Goal: Task Accomplishment & Management: Manage account settings

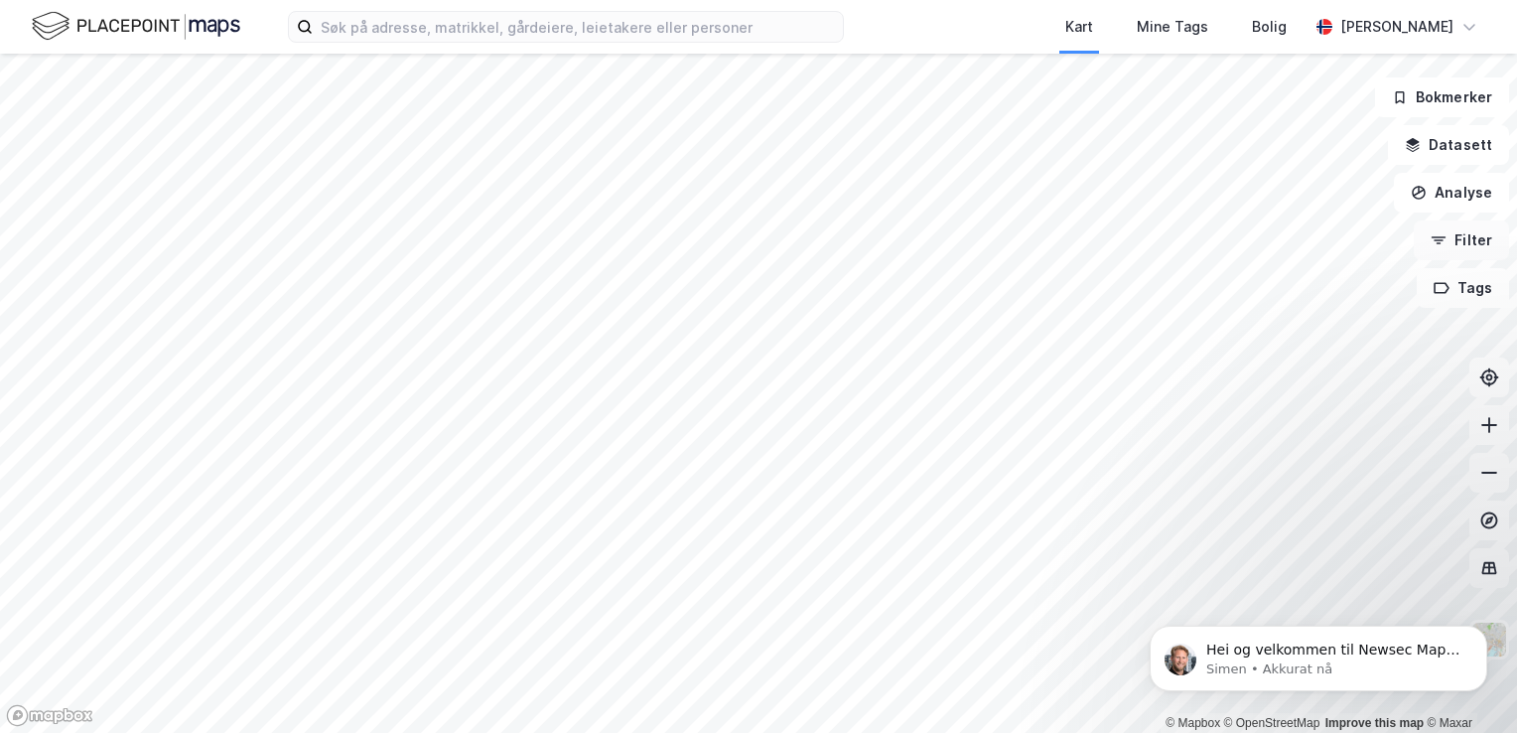
click at [1457, 238] on button "Filter" at bounding box center [1461, 240] width 95 height 40
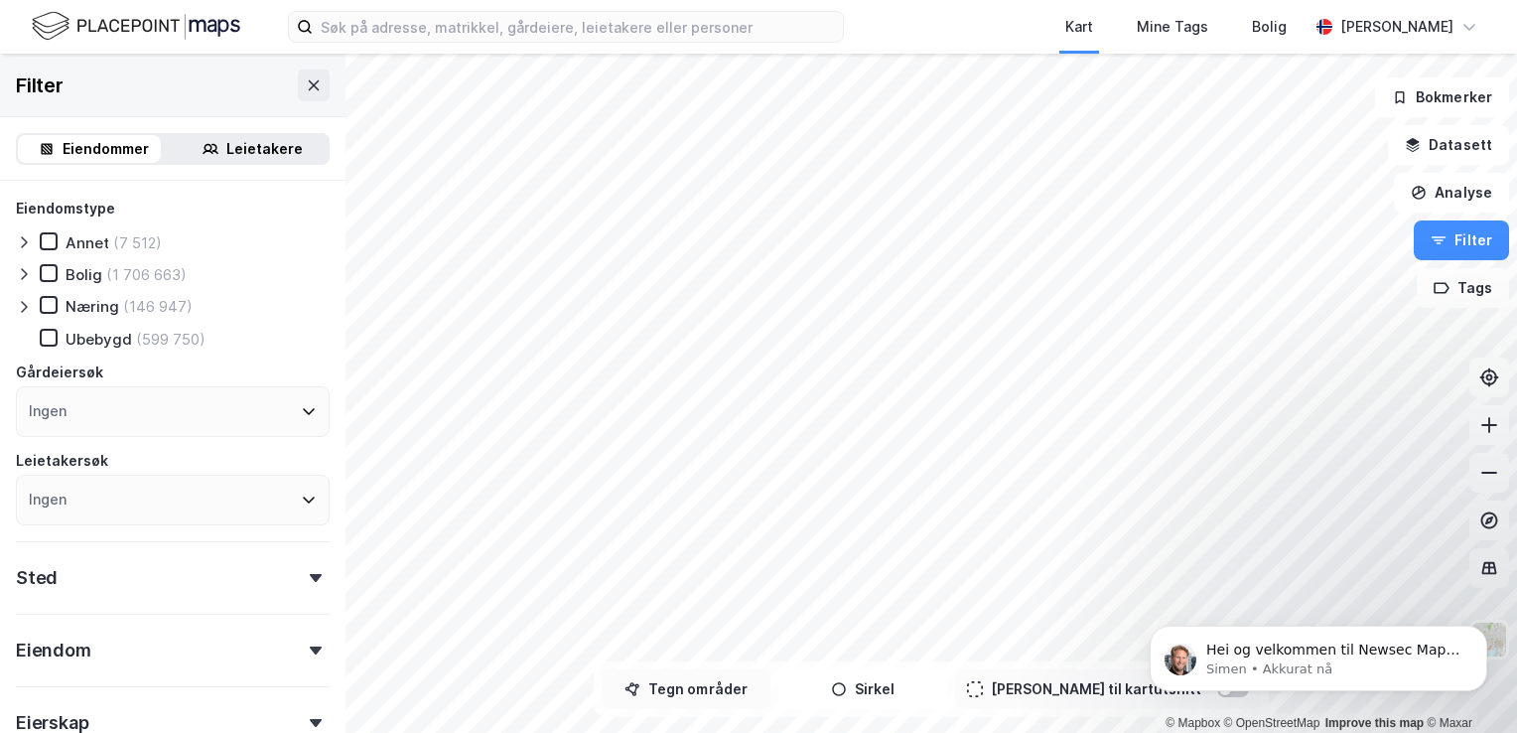
click at [738, 693] on button "Tegn områder" at bounding box center [686, 689] width 169 height 40
click at [847, 686] on icon "button" at bounding box center [839, 689] width 16 height 16
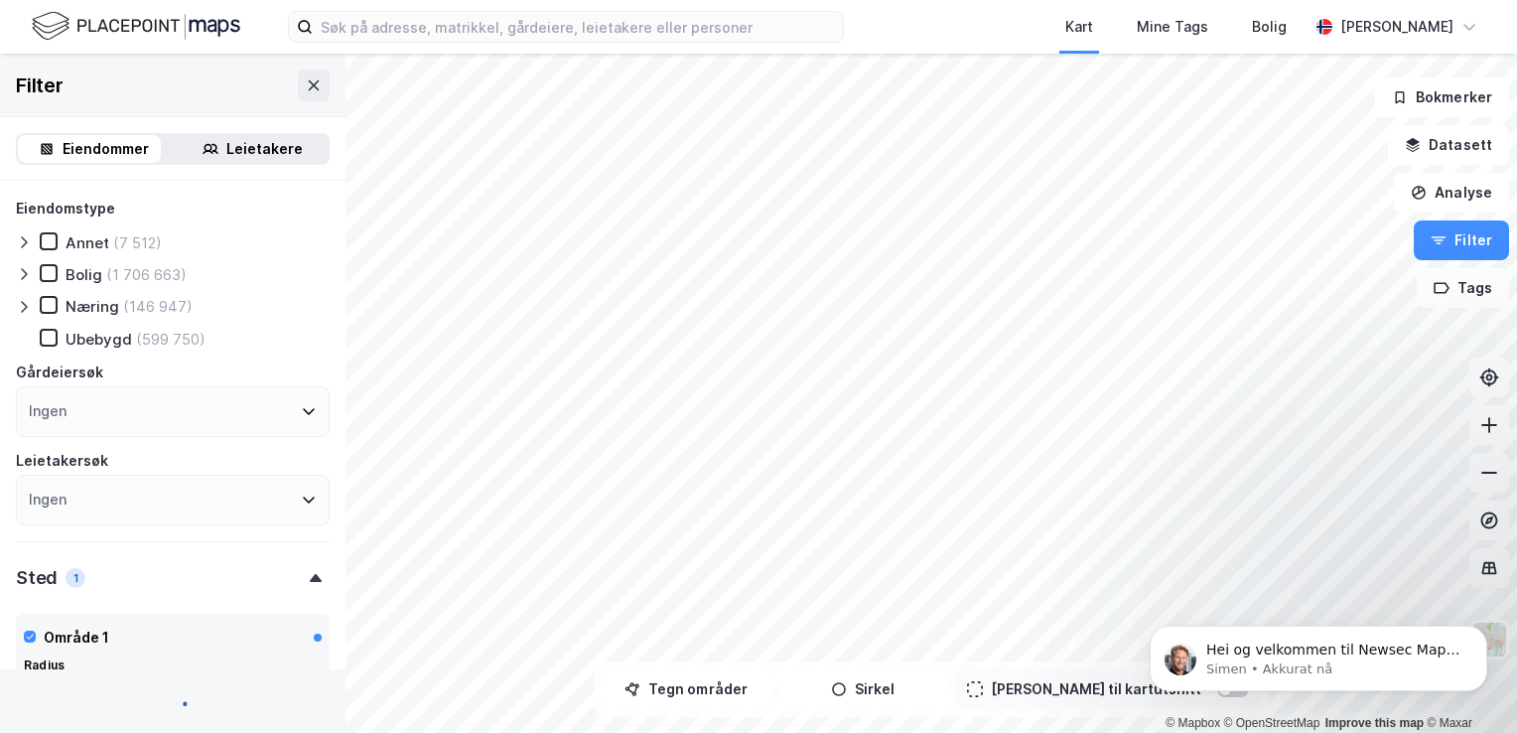
scroll to position [423, 0]
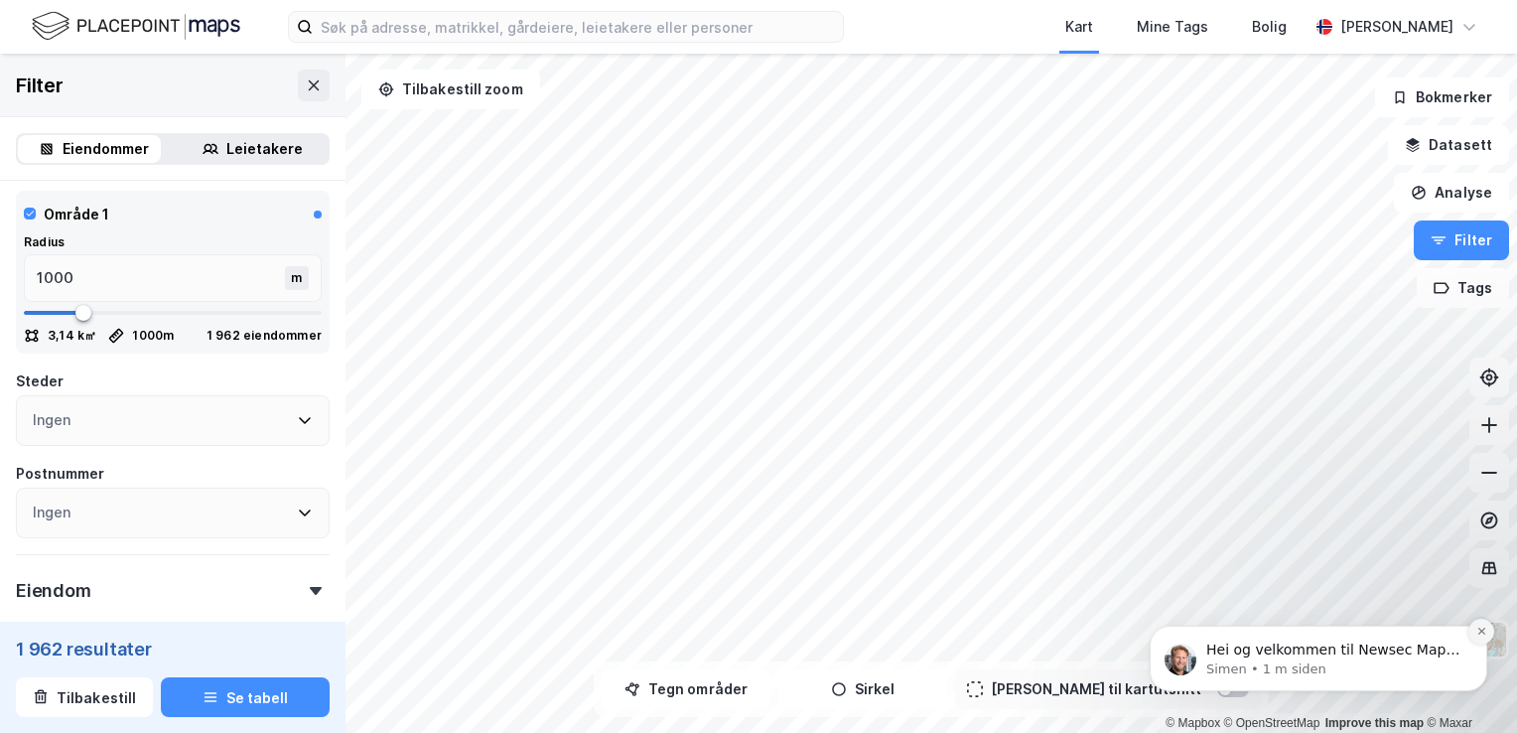
click at [1484, 634] on icon "Dismiss notification" at bounding box center [1482, 631] width 11 height 11
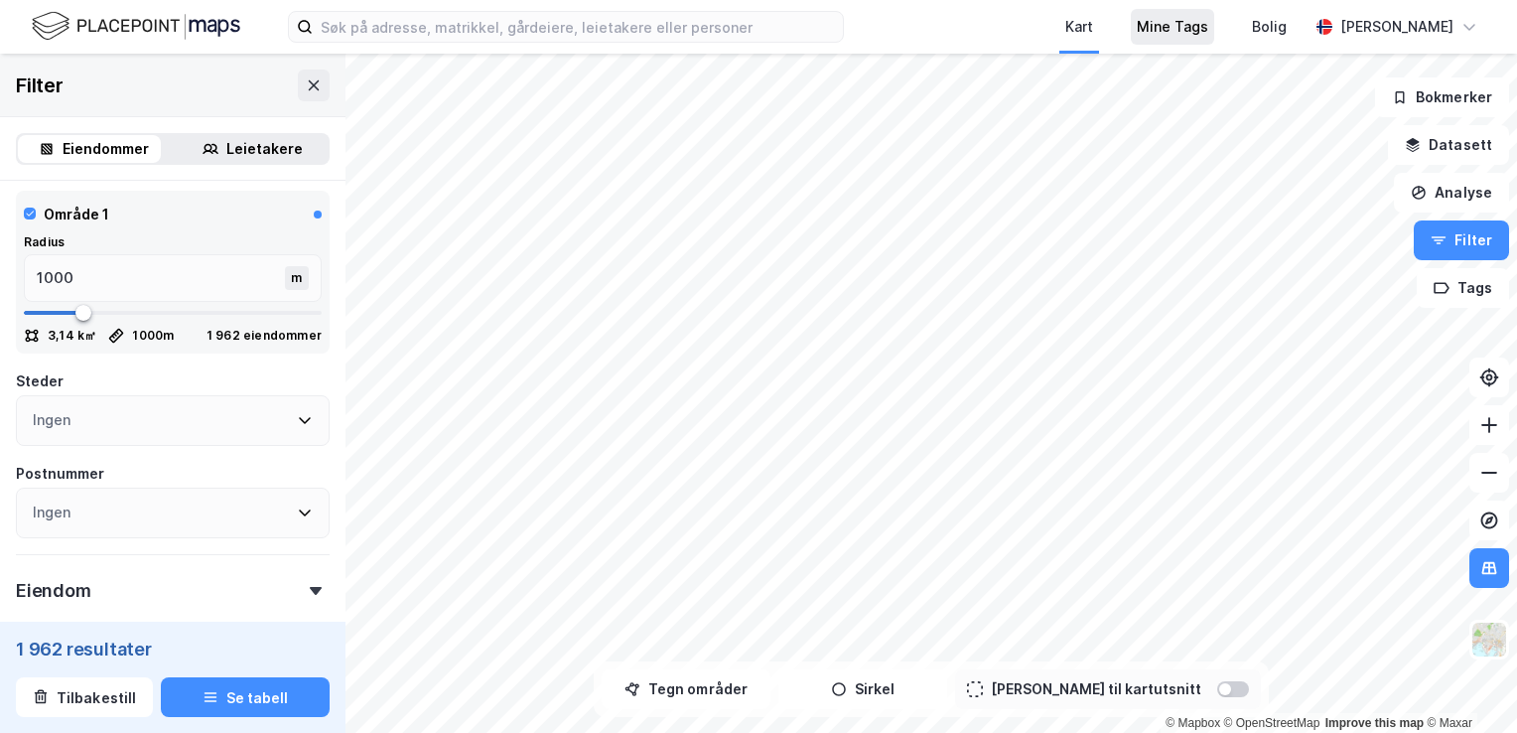
drag, startPoint x: 1192, startPoint y: 29, endPoint x: 1182, endPoint y: 32, distance: 10.4
click at [1192, 30] on div "Mine Tags" at bounding box center [1173, 27] width 72 height 24
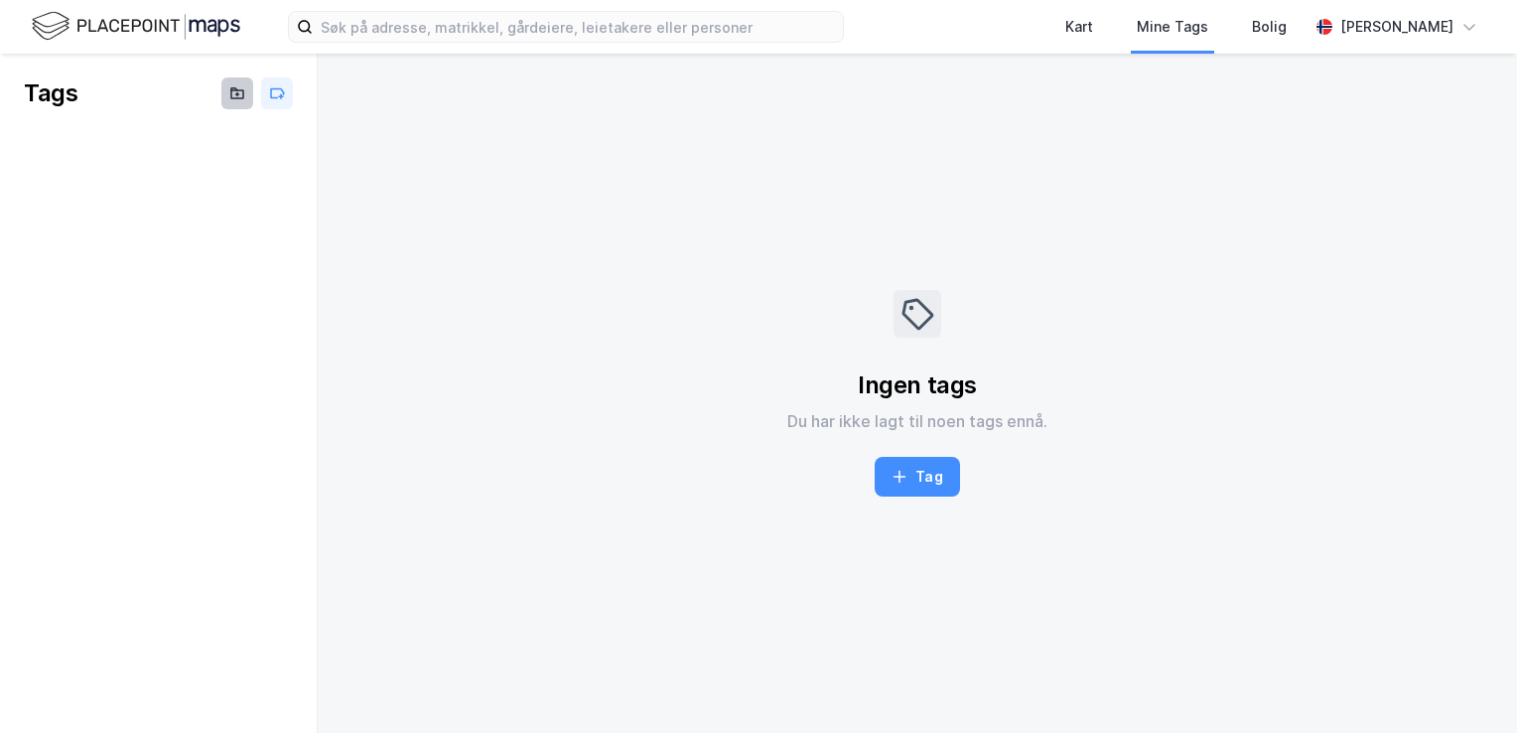
click at [244, 101] on button at bounding box center [237, 93] width 32 height 32
click at [277, 98] on icon at bounding box center [277, 93] width 16 height 16
click at [239, 96] on icon at bounding box center [237, 93] width 16 height 16
click at [158, 148] on input at bounding box center [151, 149] width 204 height 30
type input "Salto Renhold TB"
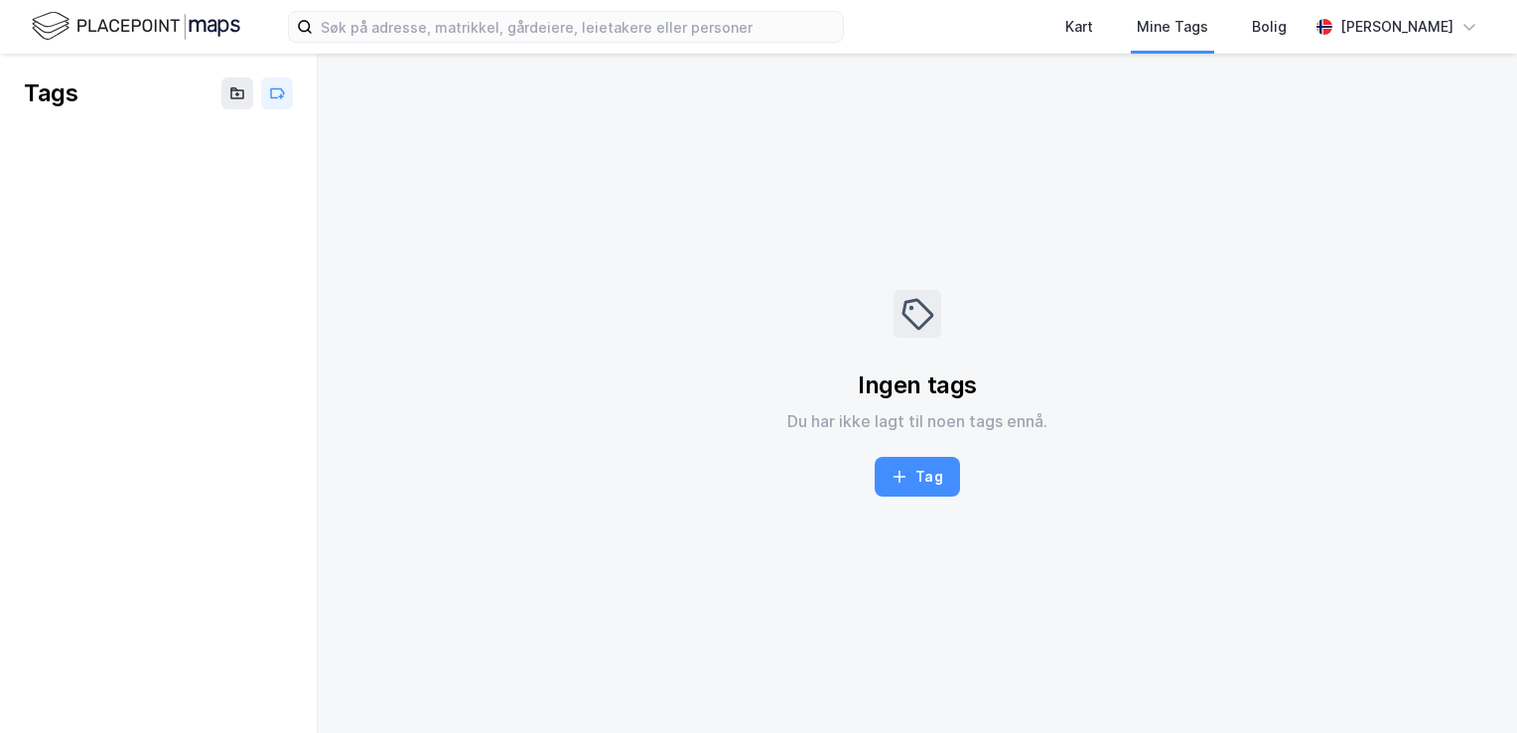
click at [622, 347] on div "Ingen tags Du har ikke lagt til noen tags ennå. Tag" at bounding box center [918, 393] width 1168 height 647
click at [1076, 37] on div "Kart" at bounding box center [1080, 27] width 28 height 24
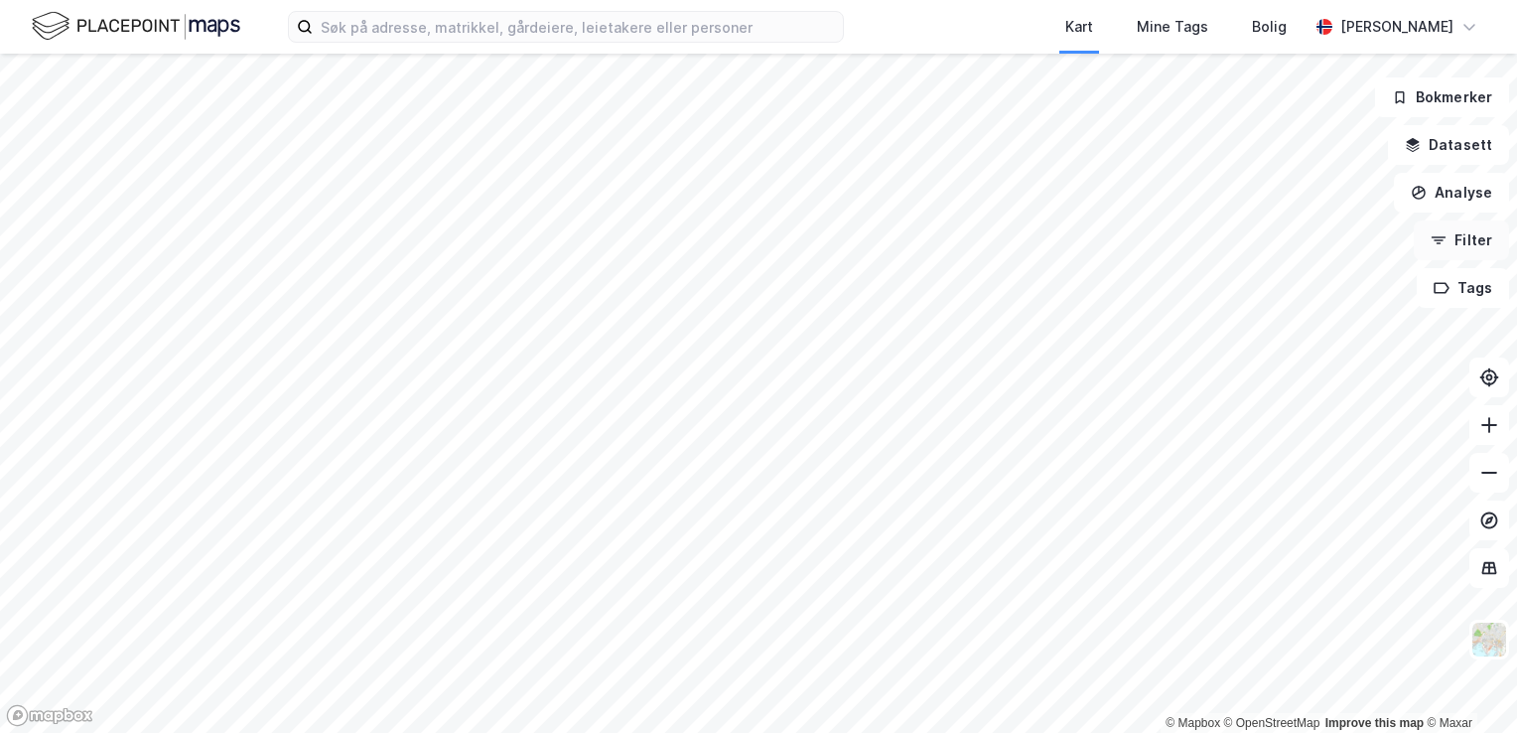
click at [1443, 241] on icon "button" at bounding box center [1439, 240] width 16 height 16
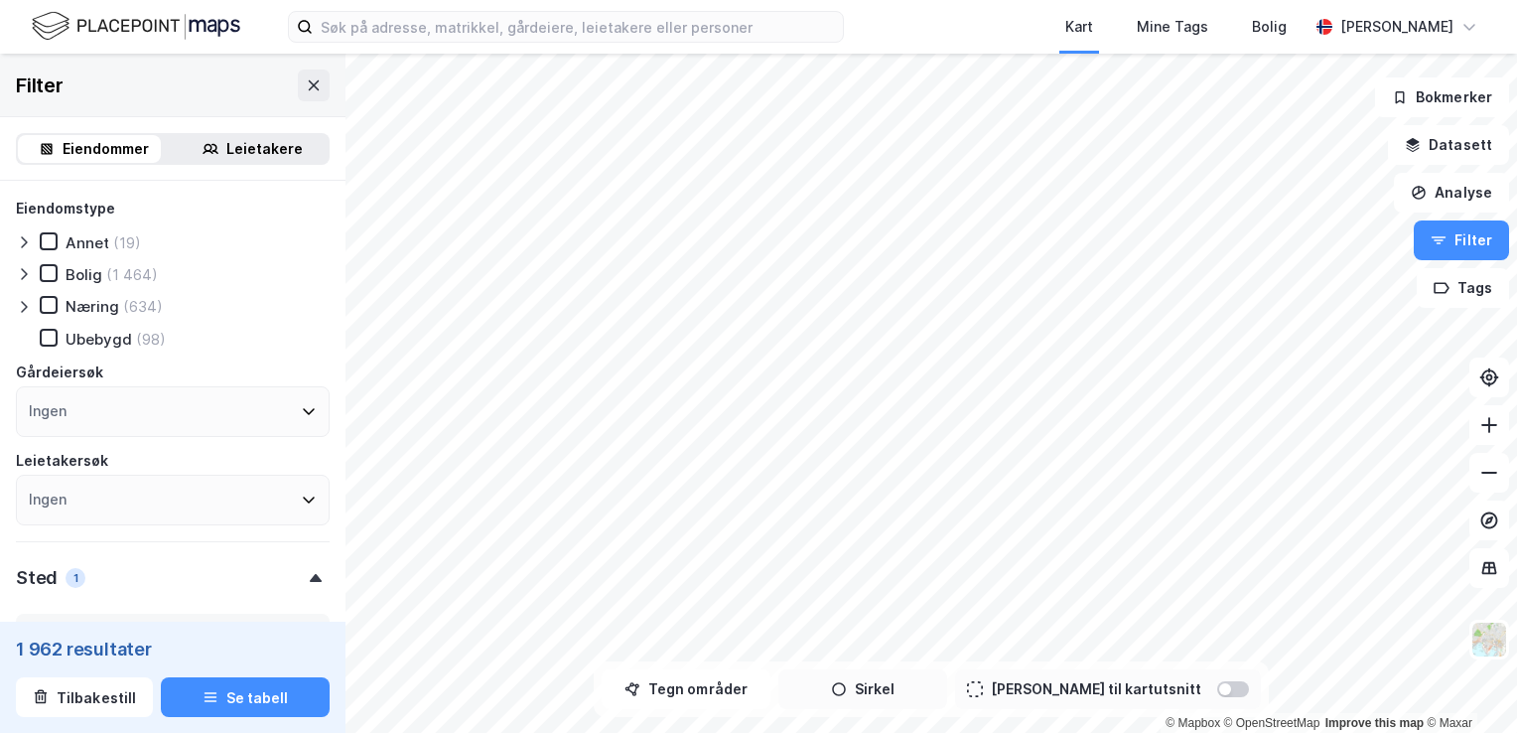
click at [878, 697] on button "Sirkel" at bounding box center [863, 689] width 169 height 40
click at [821, 692] on icon "button" at bounding box center [813, 689] width 16 height 16
click at [847, 692] on icon "button" at bounding box center [839, 689] width 16 height 16
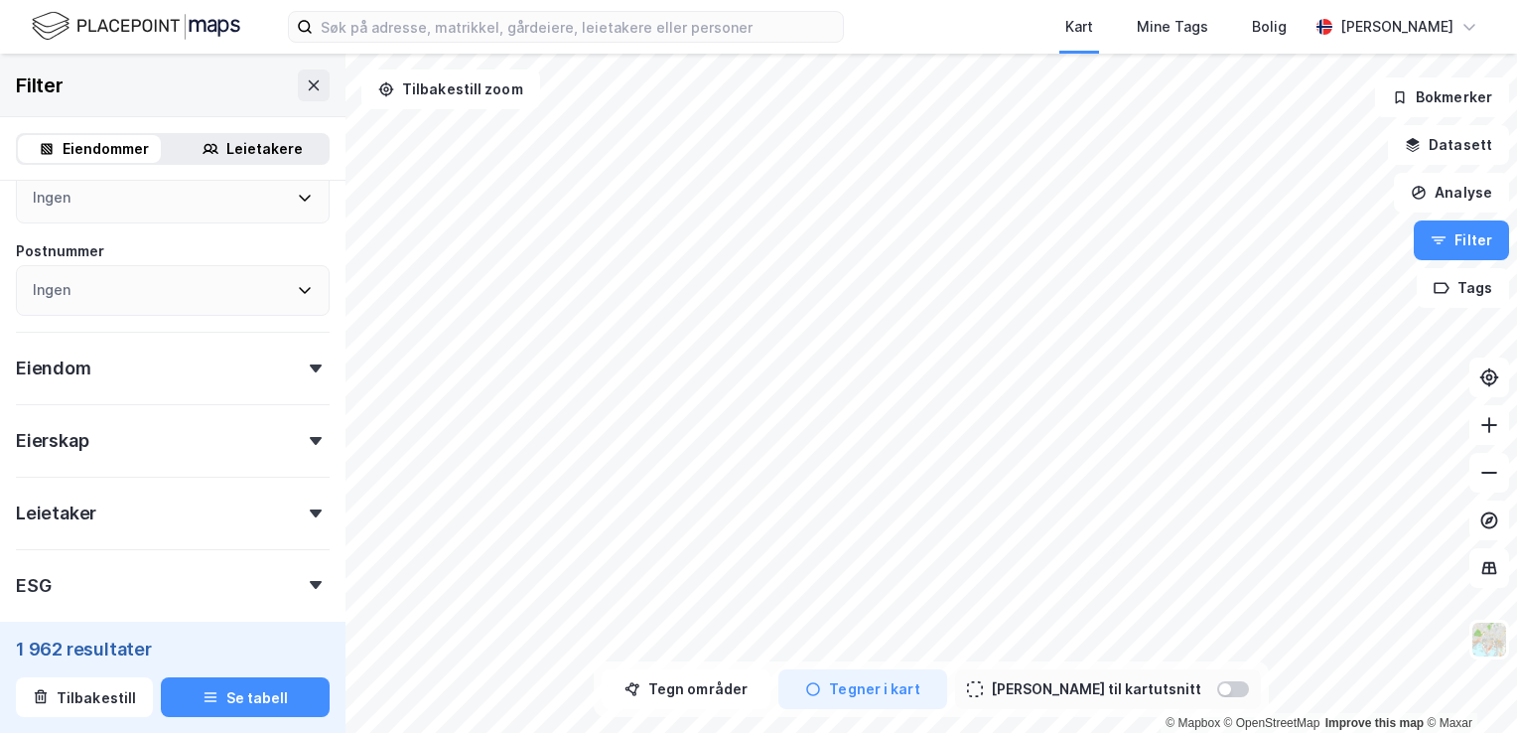
scroll to position [743, 0]
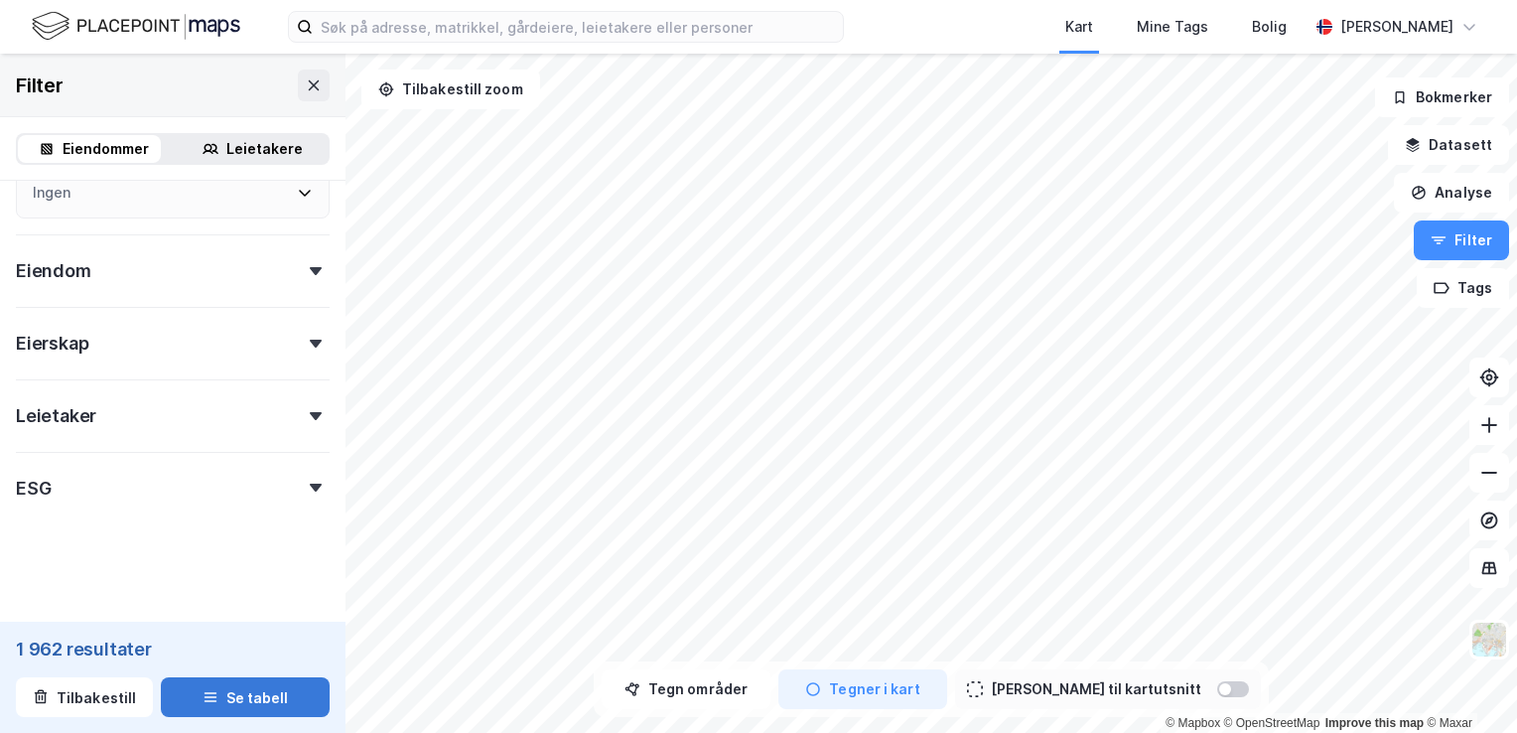
click at [239, 695] on button "Se tabell" at bounding box center [245, 697] width 169 height 40
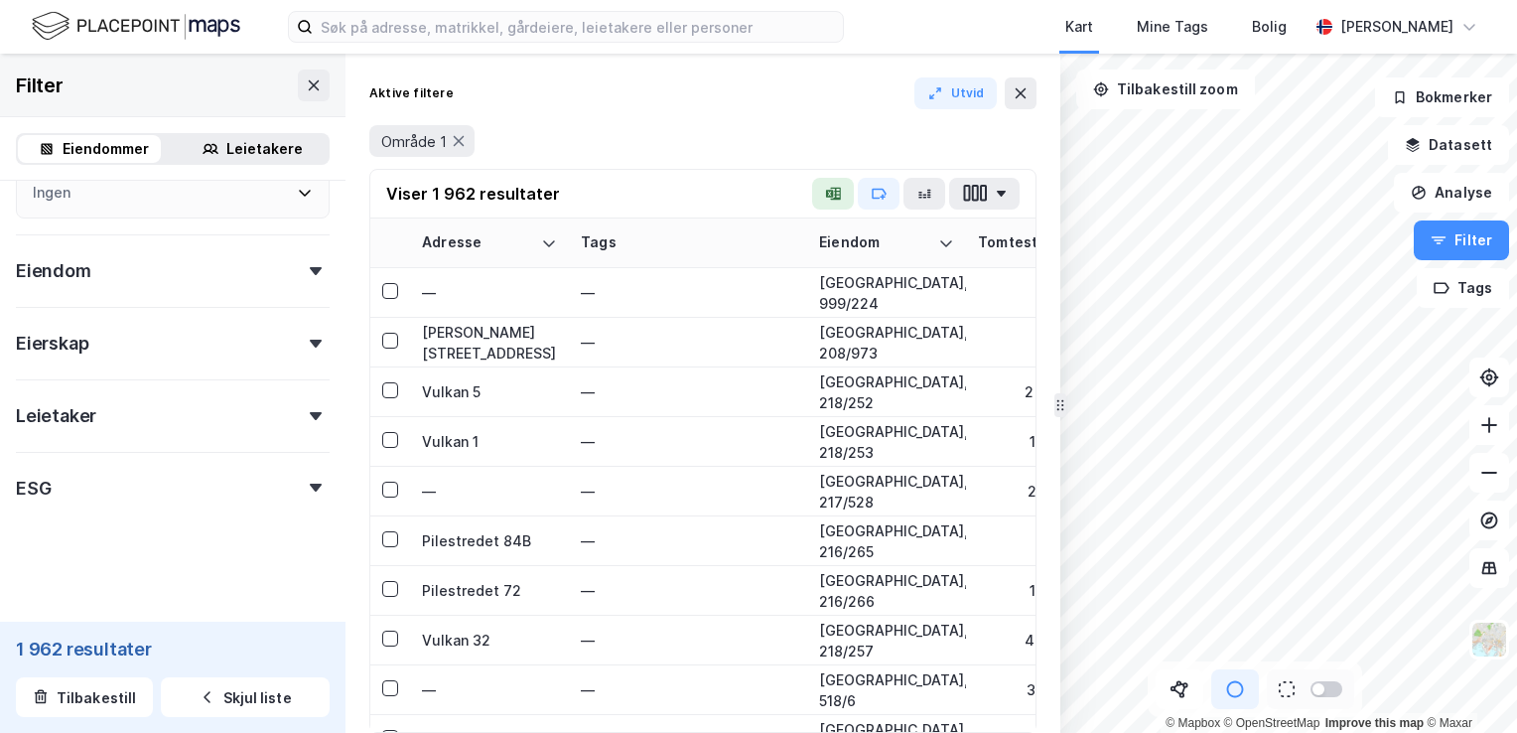
drag, startPoint x: 239, startPoint y: 695, endPoint x: 719, endPoint y: 125, distance: 745.0
click at [719, 125] on div "Område 1" at bounding box center [702, 141] width 667 height 32
click at [886, 197] on icon "button" at bounding box center [879, 194] width 16 height 16
click at [775, 203] on div "Viser 1 962 resultater Skriv for å opprette ny tag" at bounding box center [702, 194] width 665 height 49
click at [874, 197] on icon "button" at bounding box center [879, 194] width 13 height 9
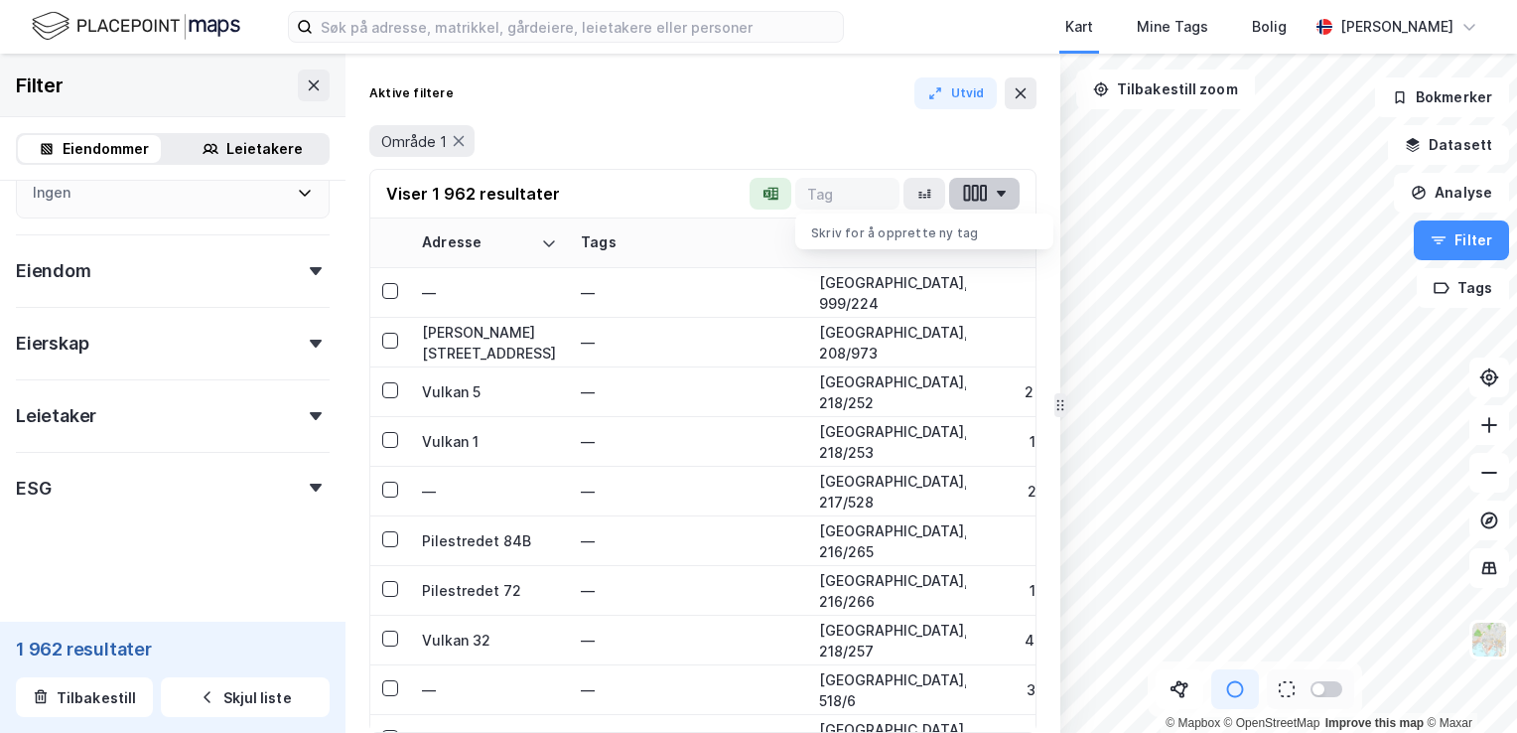
click at [968, 195] on icon "button" at bounding box center [975, 193] width 26 height 21
click at [1005, 189] on button "button" at bounding box center [984, 194] width 71 height 32
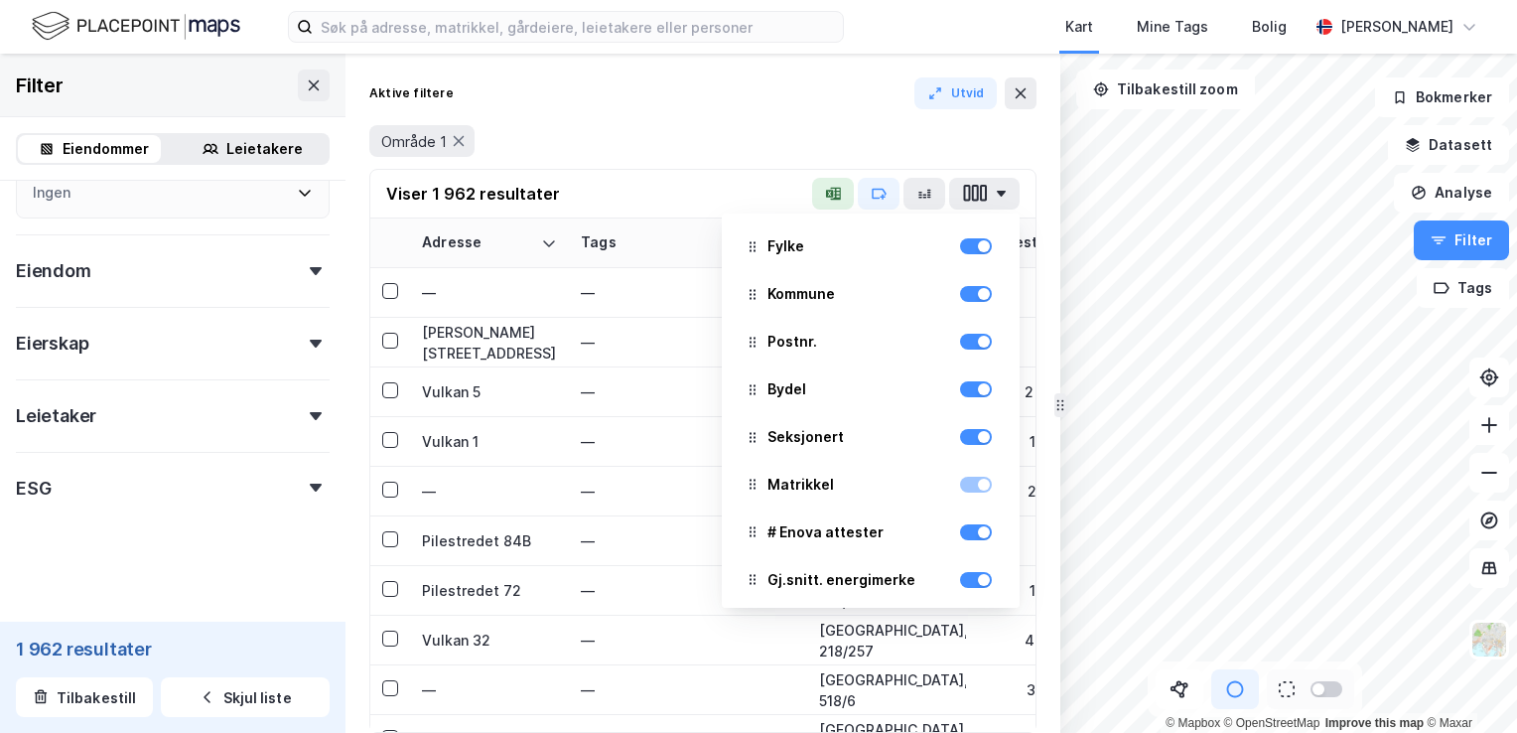
scroll to position [497, 0]
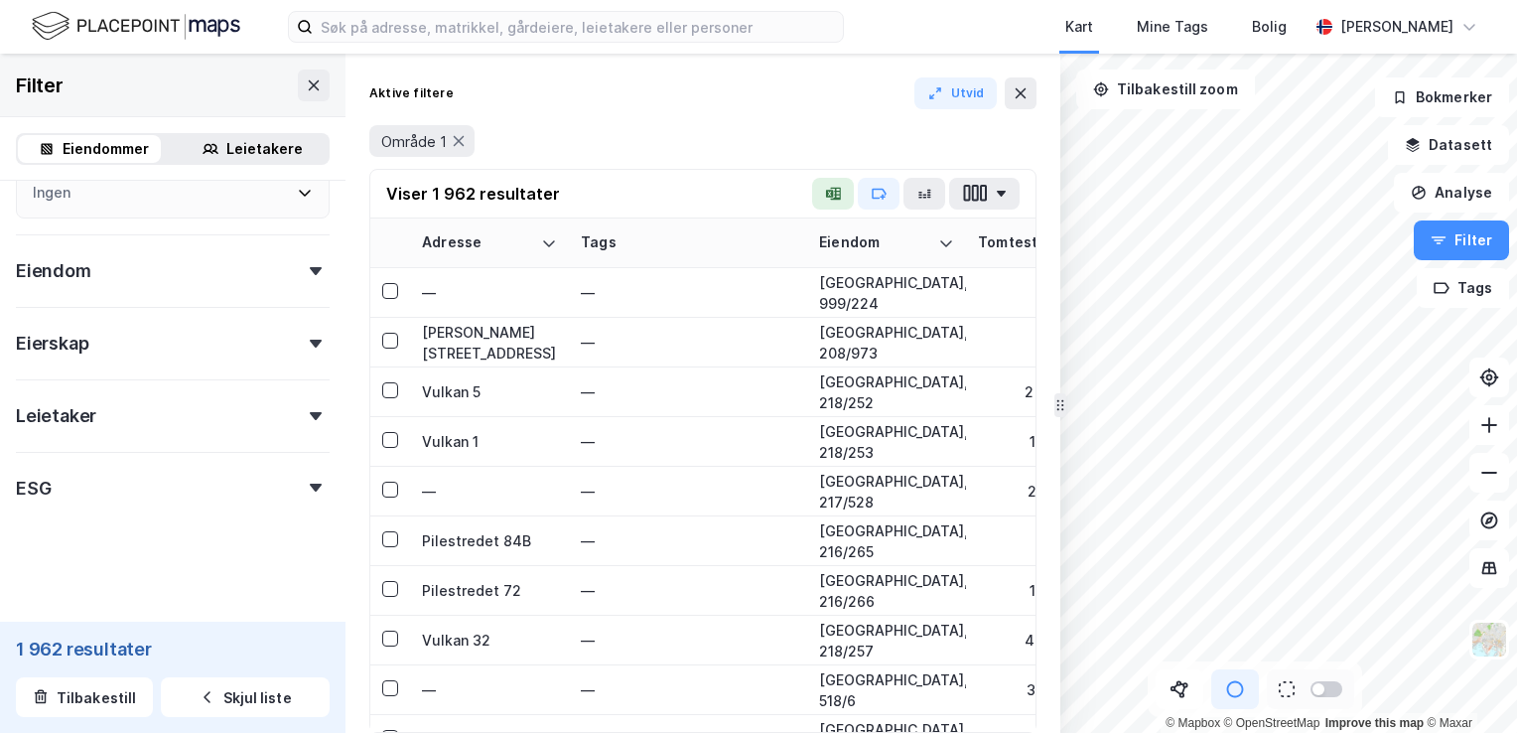
click at [771, 147] on div "Område 1" at bounding box center [702, 141] width 667 height 32
click at [95, 153] on div "Eiendommer" at bounding box center [106, 149] width 86 height 24
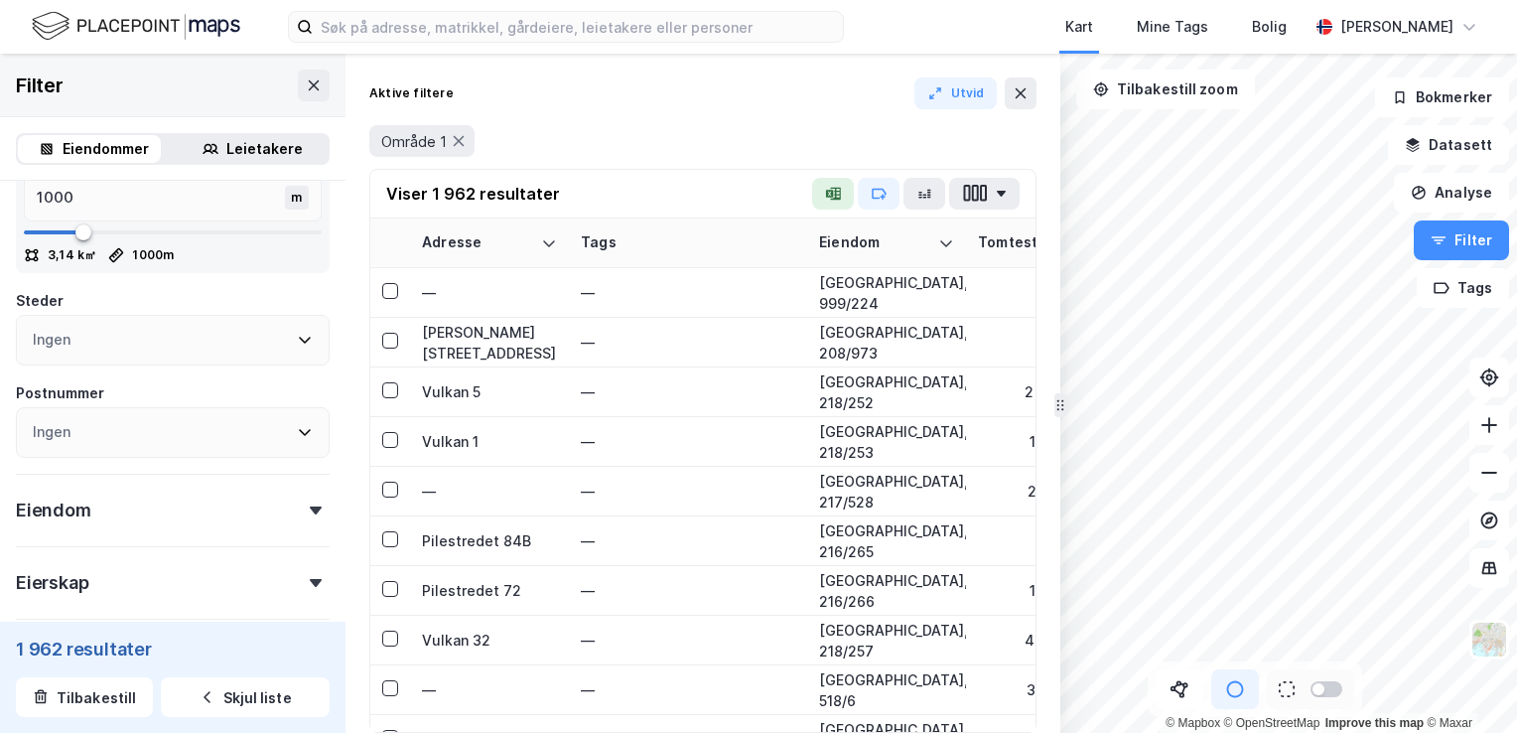
scroll to position [346, 0]
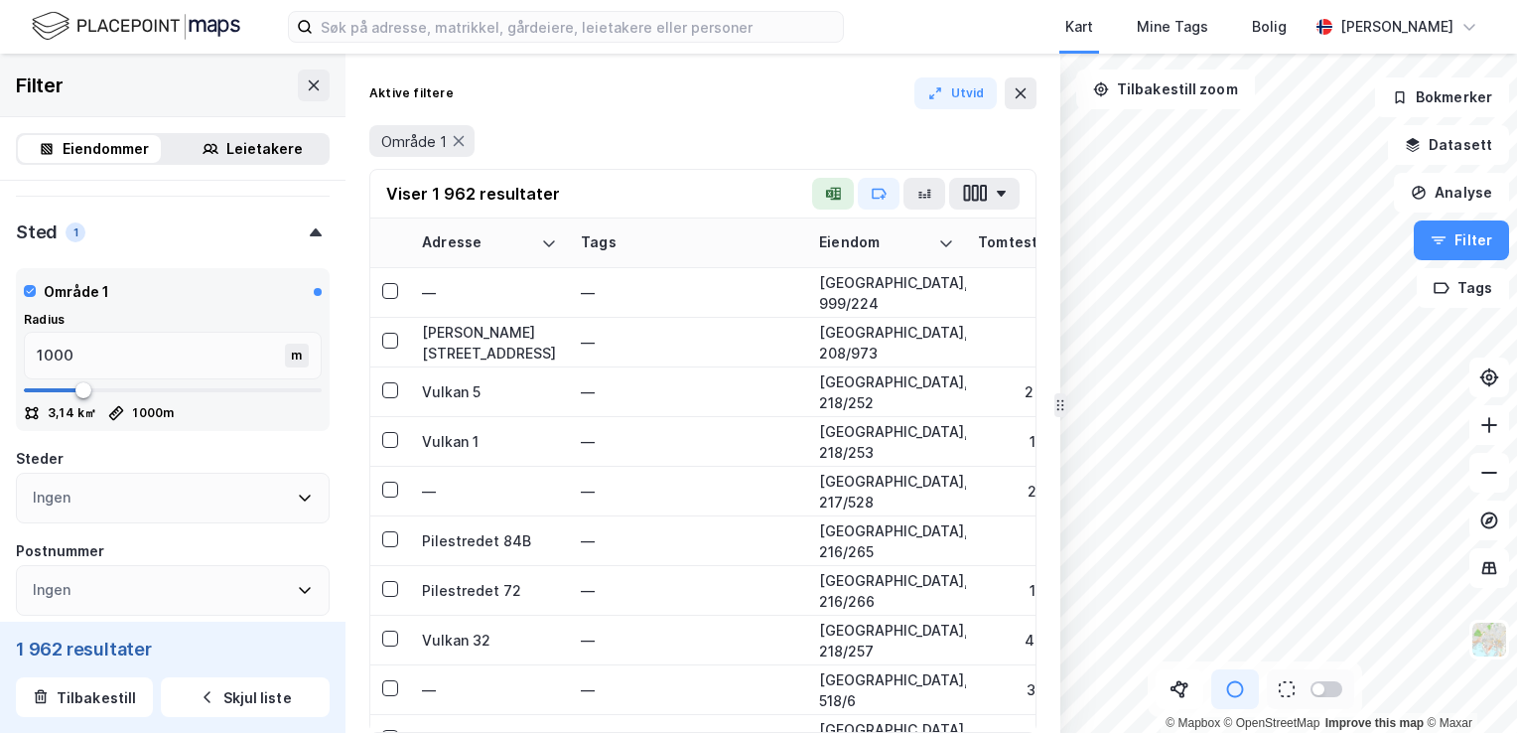
click at [993, 22] on div "Kart Mine Tags Bolig" at bounding box center [1123, 27] width 369 height 54
click at [1504, 32] on div "Kart Mine Tags Bolig [PERSON_NAME]" at bounding box center [758, 27] width 1517 height 54
